Goal: Task Accomplishment & Management: Manage account settings

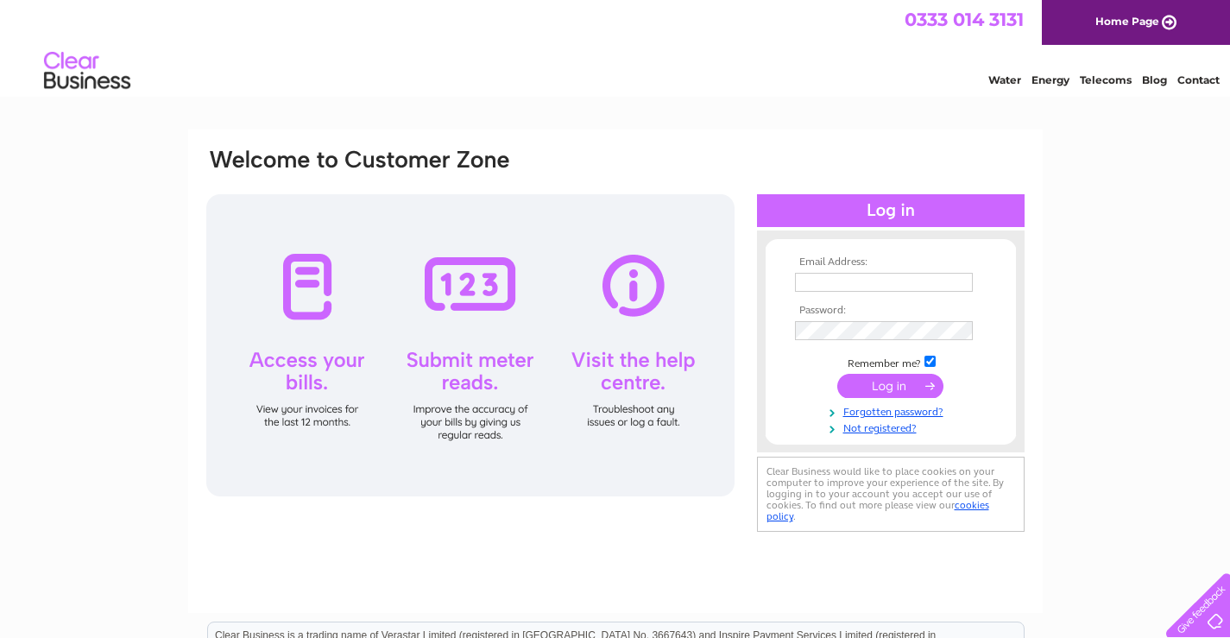
type input "swinefleet.primary@eastriding.gov.uk"
click at [912, 383] on input "submit" at bounding box center [890, 386] width 106 height 24
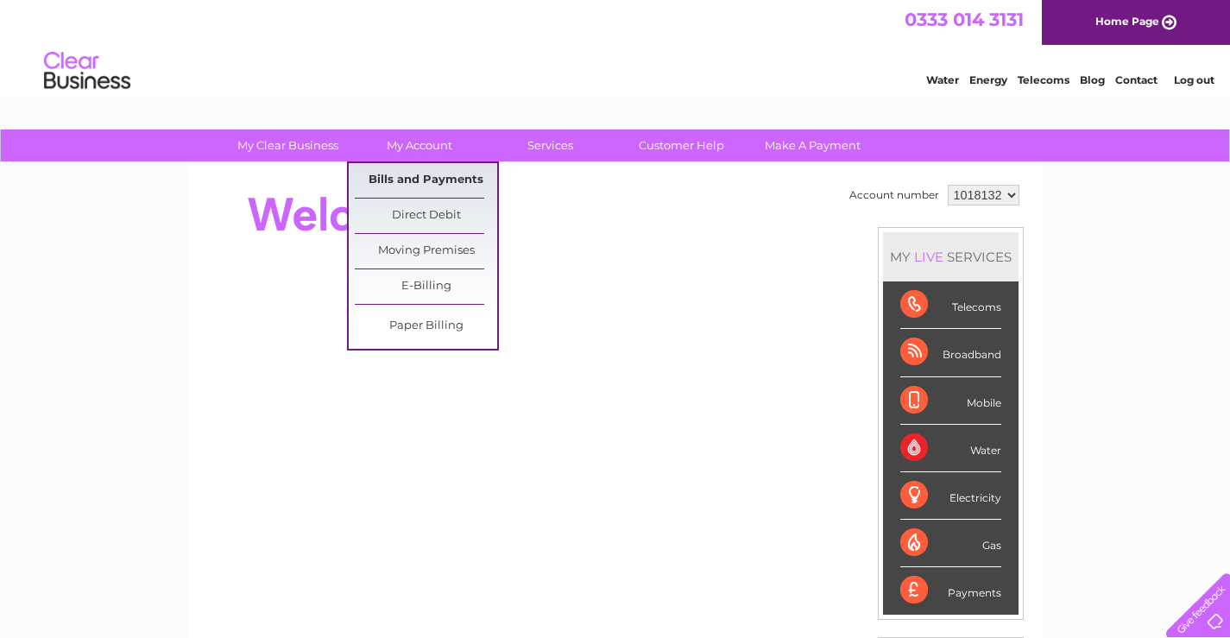
click at [400, 186] on link "Bills and Payments" at bounding box center [426, 180] width 142 height 35
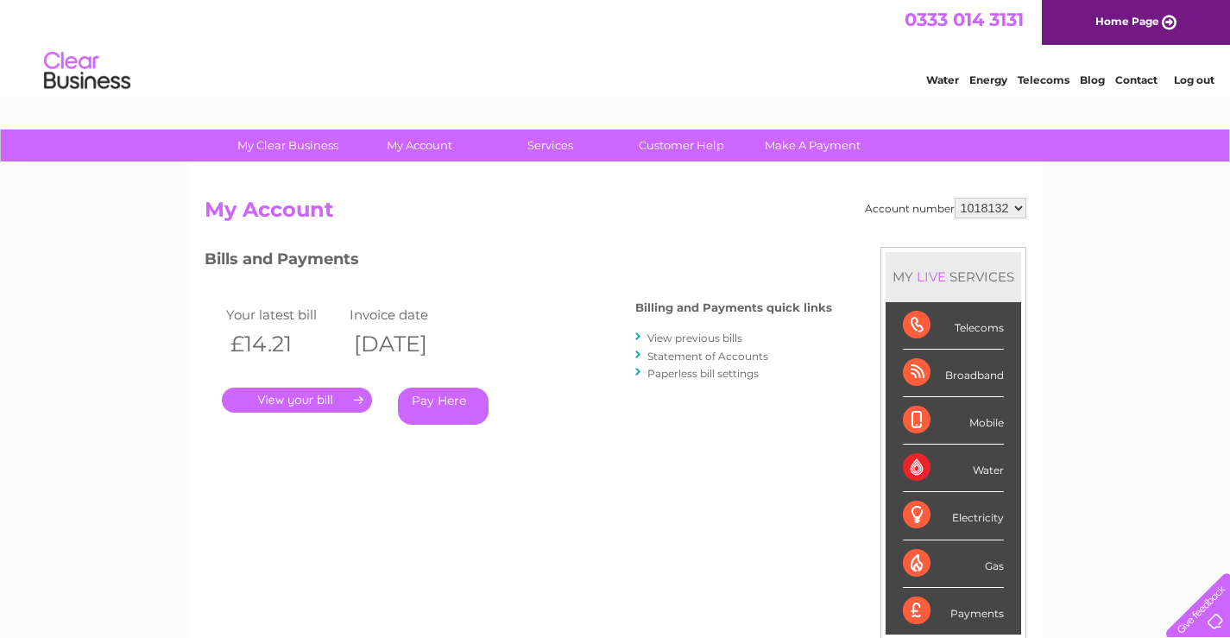
click at [312, 394] on link "." at bounding box center [297, 400] width 150 height 25
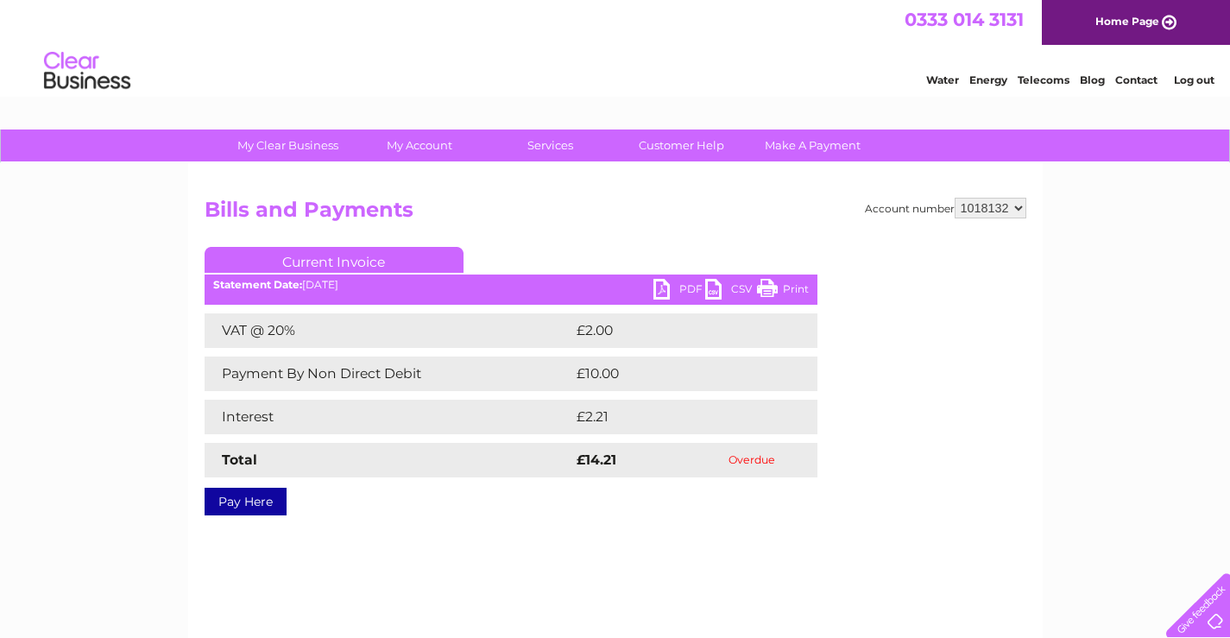
click at [654, 290] on link "PDF" at bounding box center [679, 291] width 52 height 25
click at [681, 145] on link "Customer Help" at bounding box center [681, 145] width 142 height 32
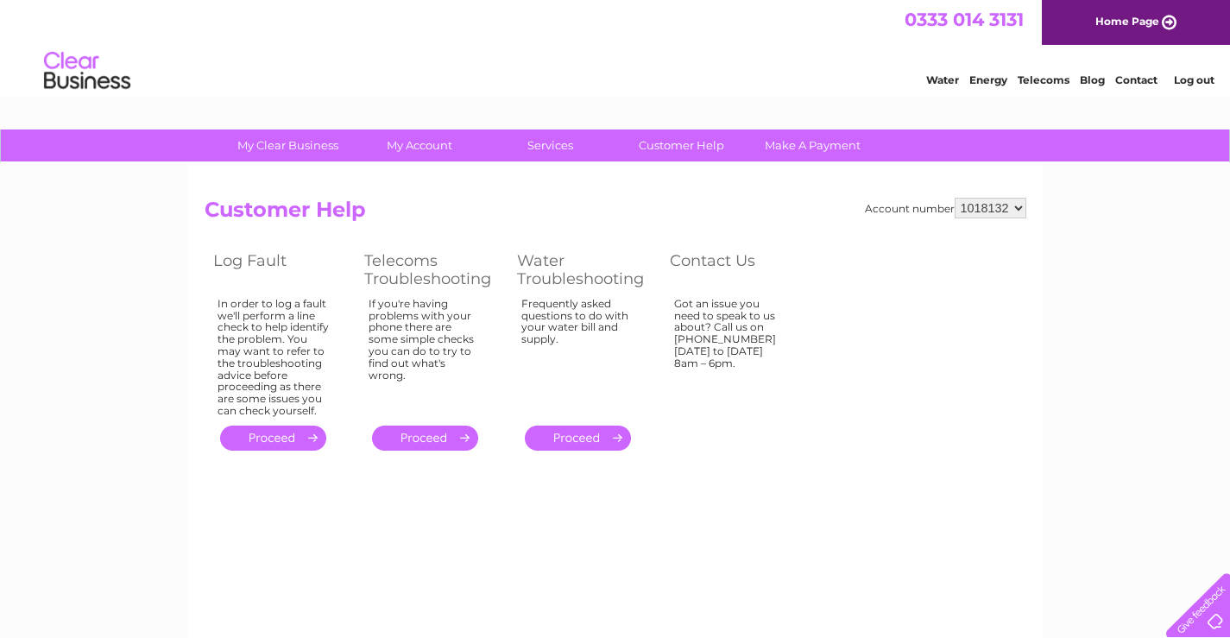
click at [1130, 79] on link "Contact" at bounding box center [1136, 79] width 42 height 13
